Goal: Check status: Check status

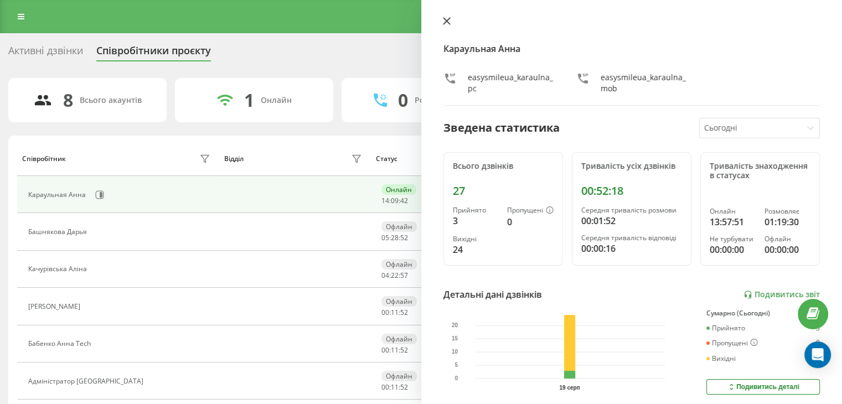
click at [443, 20] on icon at bounding box center [447, 21] width 8 height 8
click at [446, 26] on button at bounding box center [447, 22] width 14 height 11
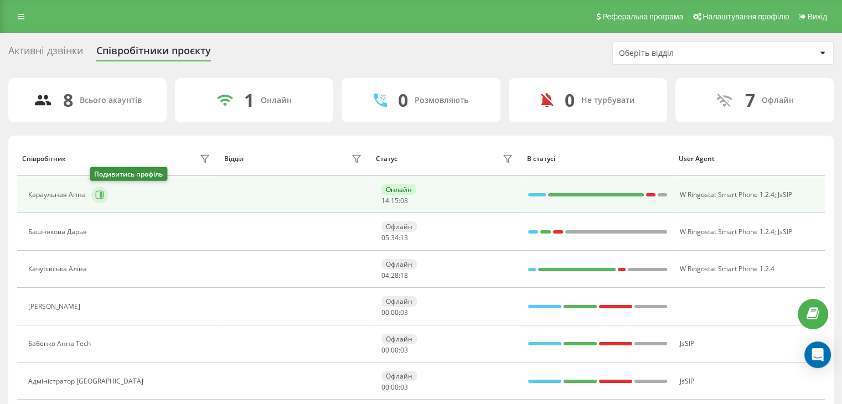
click at [97, 193] on icon at bounding box center [99, 195] width 9 height 9
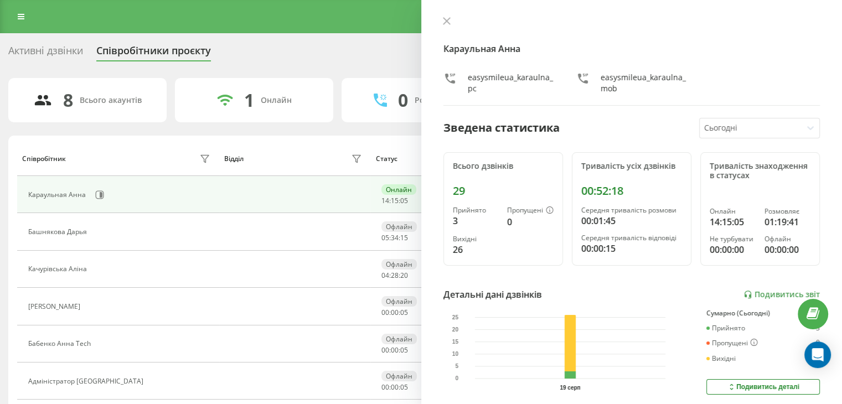
click at [446, 29] on div "Караульная [PERSON_NAME] easysmileua_karaulna_pc easysmileua_karaulna_mob" at bounding box center [632, 61] width 377 height 89
click at [444, 23] on icon at bounding box center [446, 21] width 7 height 7
